Goal: Task Accomplishment & Management: Complete application form

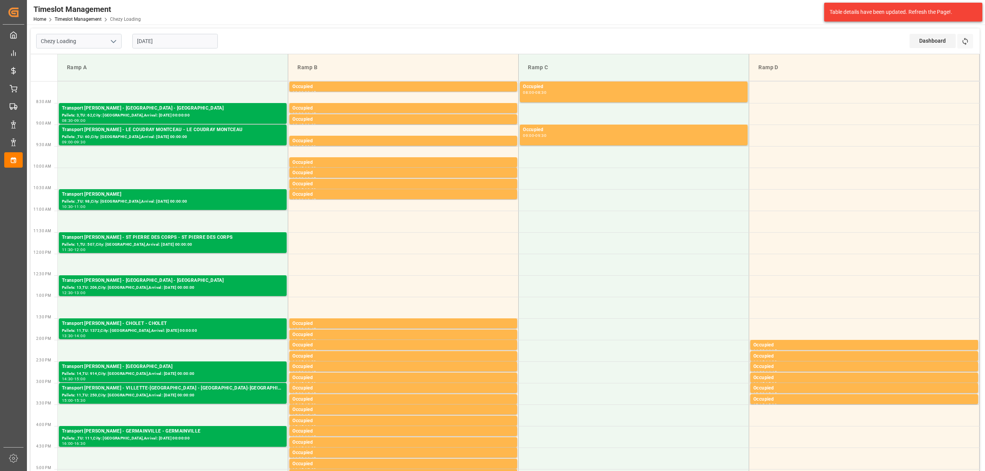
click at [185, 48] on input "[DATE]" at bounding box center [174, 41] width 85 height 15
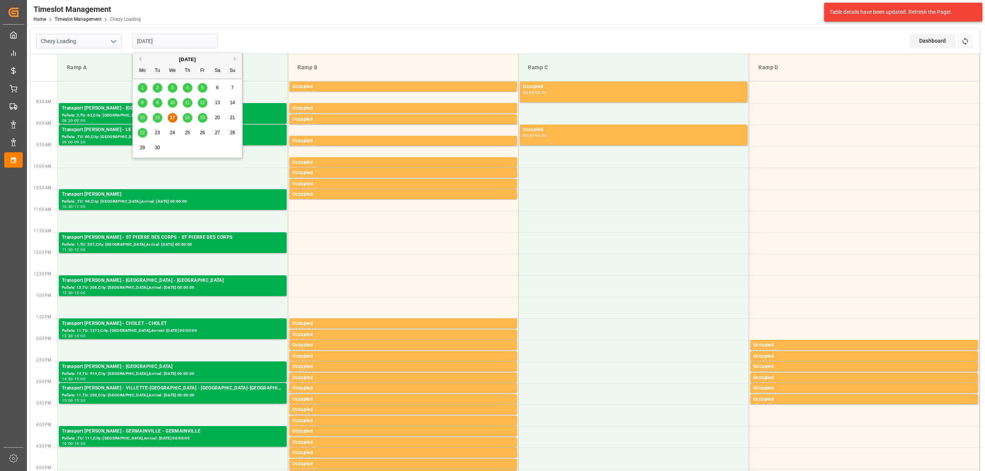
click at [186, 116] on span "18" at bounding box center [187, 117] width 5 height 5
type input "[DATE]"
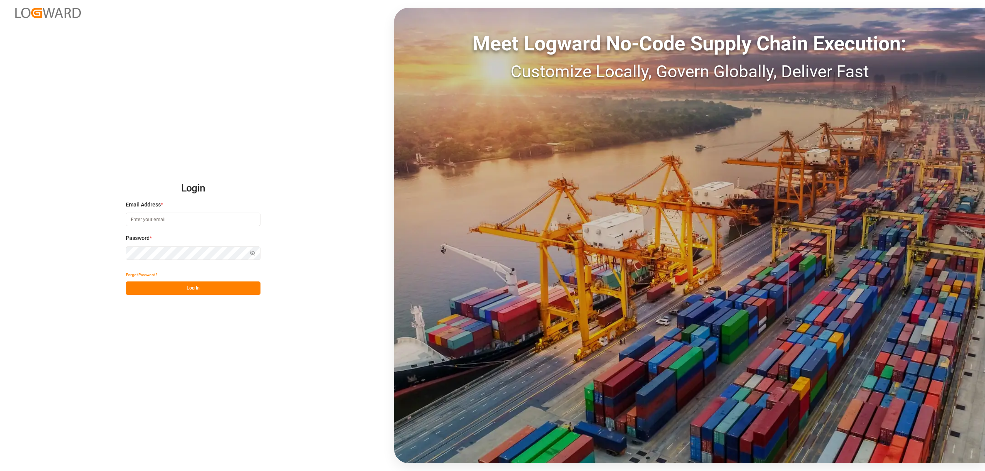
type input "melitta.dlog@delisle-sa.com"
click at [242, 288] on button "Log In" at bounding box center [193, 288] width 135 height 13
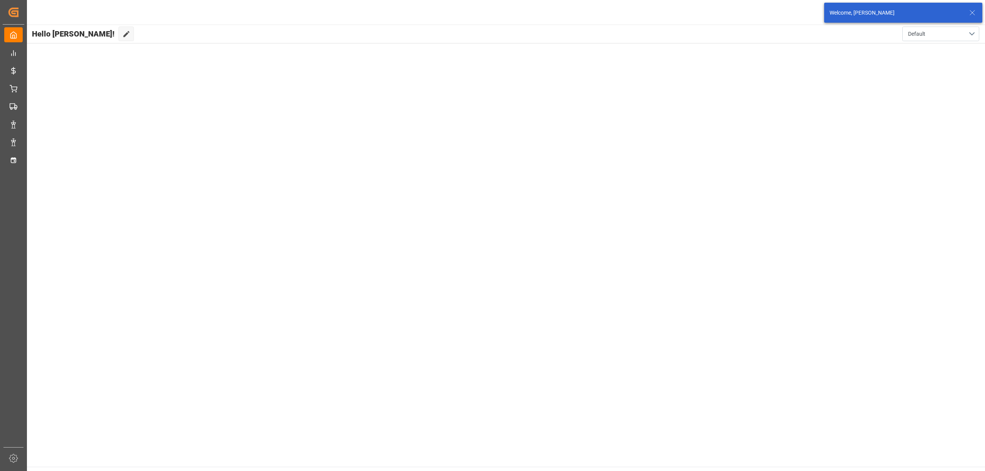
click at [971, 10] on icon at bounding box center [972, 12] width 9 height 9
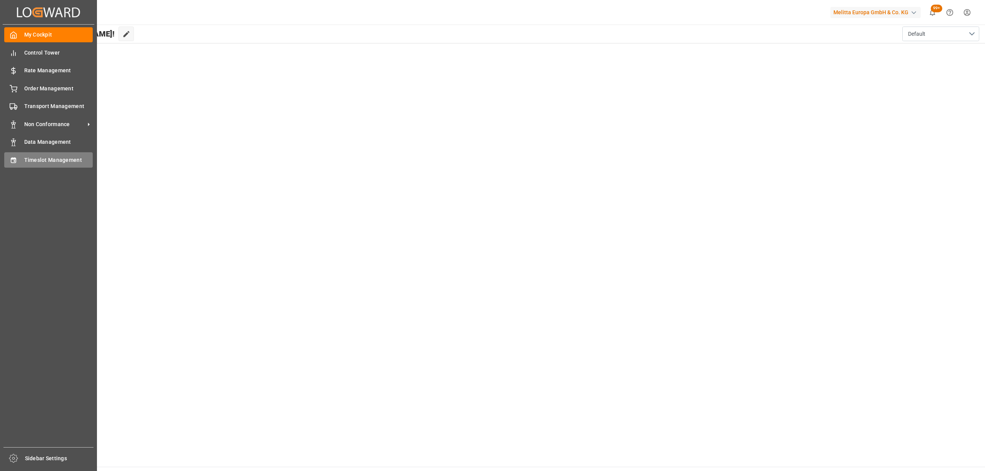
click at [13, 160] on icon at bounding box center [14, 161] width 8 height 8
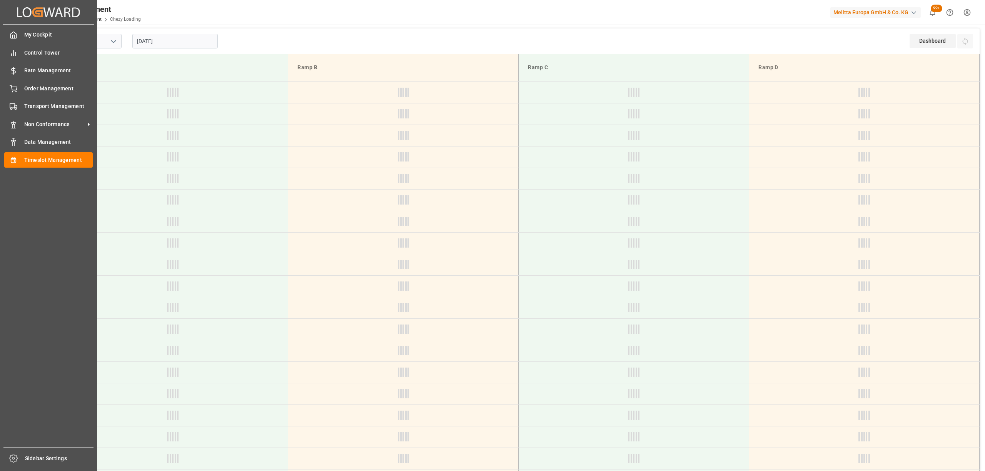
type input "Chezy Loading"
click at [13, 160] on icon at bounding box center [14, 161] width 8 height 8
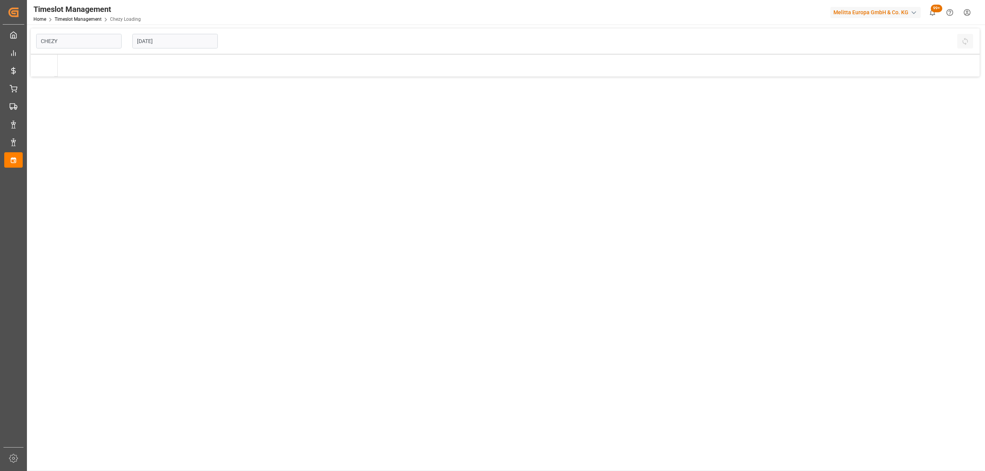
type input "Chezy Loading"
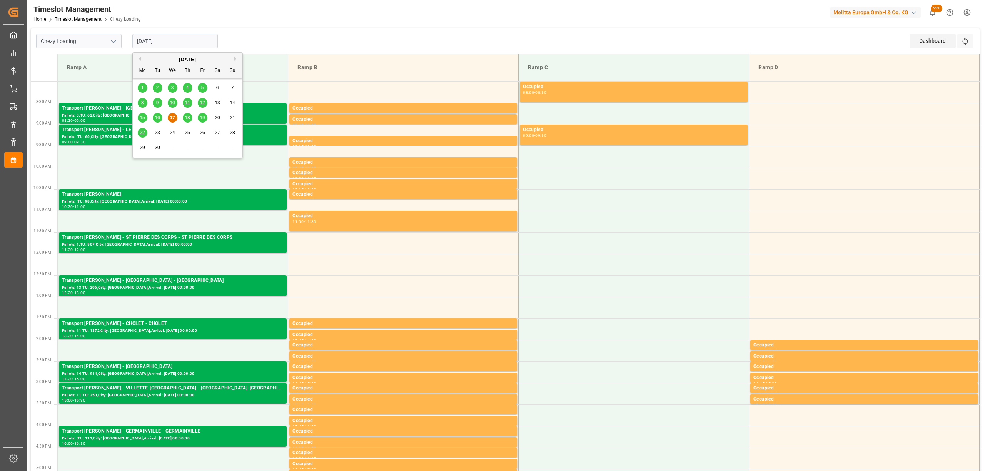
click at [205, 43] on input "[DATE]" at bounding box center [174, 41] width 85 height 15
click at [188, 120] on span "18" at bounding box center [187, 117] width 5 height 5
type input "[DATE]"
